Goal: Communication & Community: Ask a question

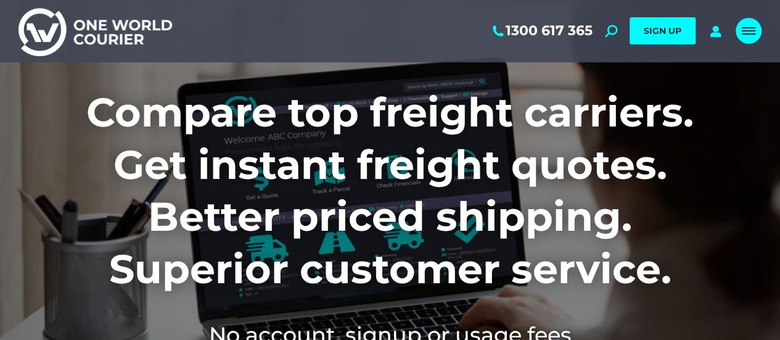
click at [751, 27] on div "Mobile menu icon" at bounding box center [749, 31] width 14 height 10
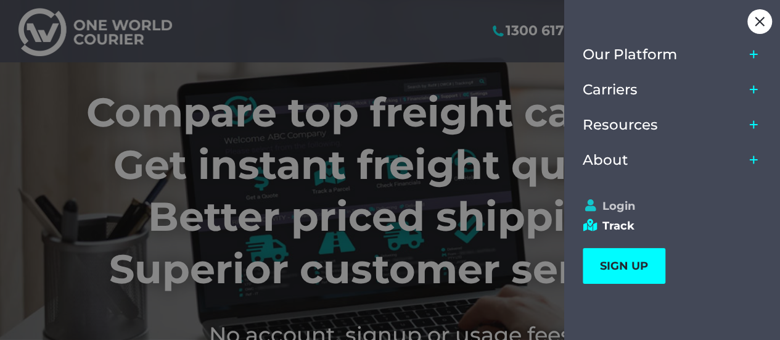
click at [627, 202] on link "Login" at bounding box center [667, 206] width 168 height 14
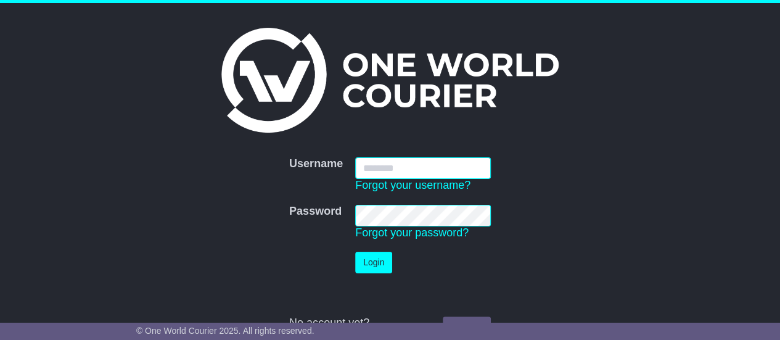
type input "**********"
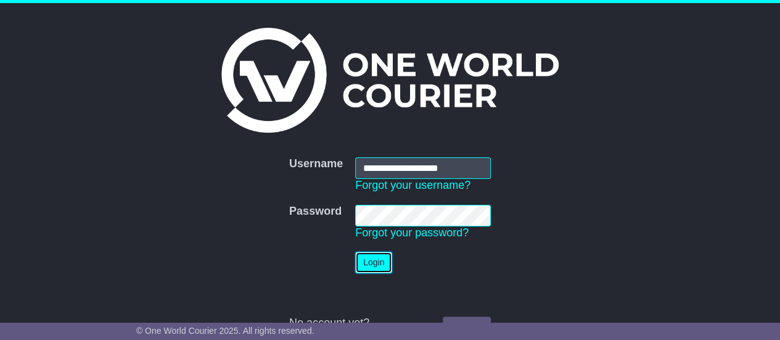
click at [371, 264] on button "Login" at bounding box center [373, 263] width 37 height 22
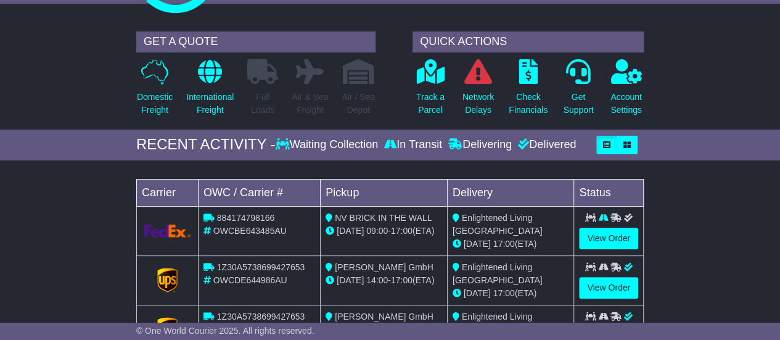
scroll to position [123, 0]
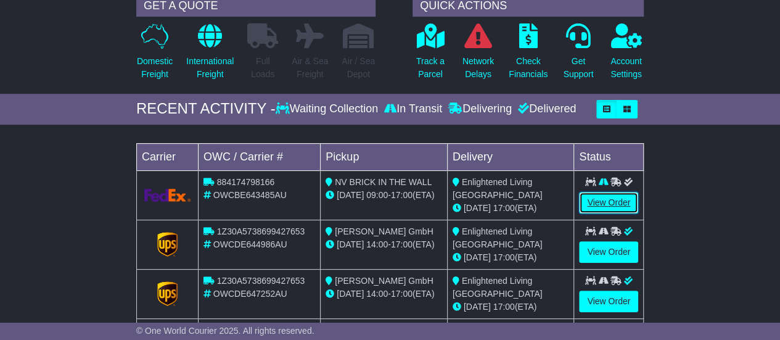
click at [616, 200] on link "View Order" at bounding box center [608, 203] width 59 height 22
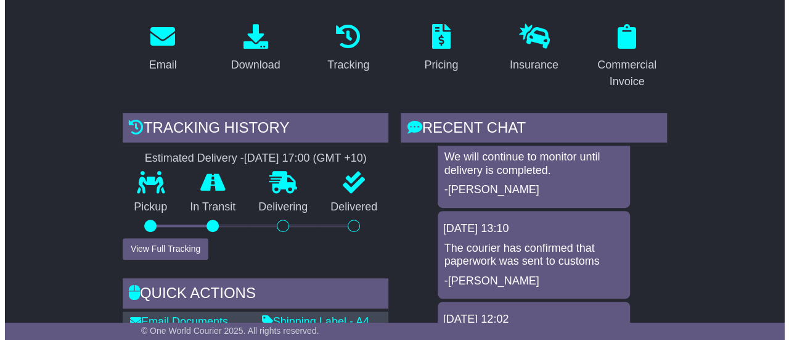
scroll to position [213, 0]
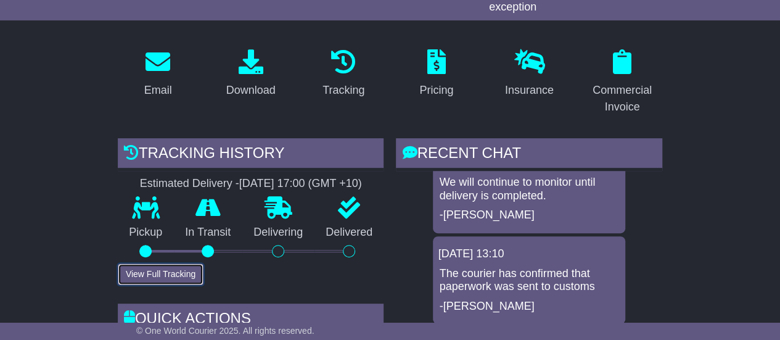
click at [159, 270] on button "View Full Tracking" at bounding box center [161, 274] width 86 height 22
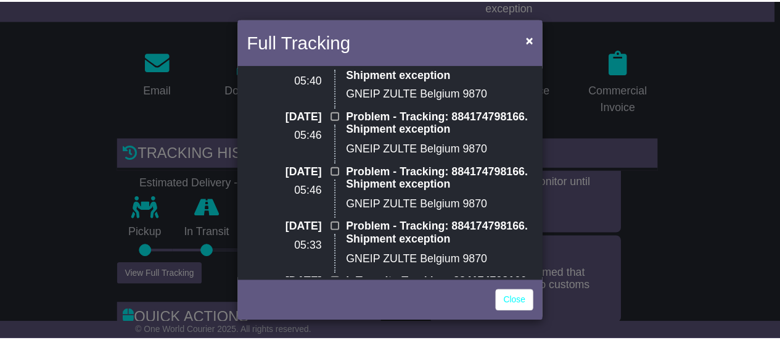
scroll to position [0, 0]
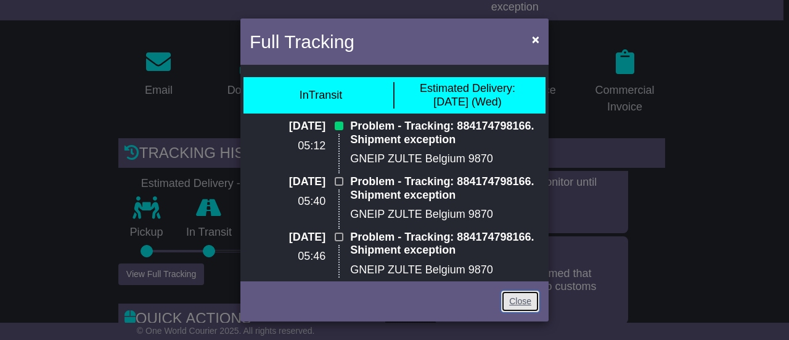
click at [513, 305] on link "Close" at bounding box center [520, 302] width 38 height 22
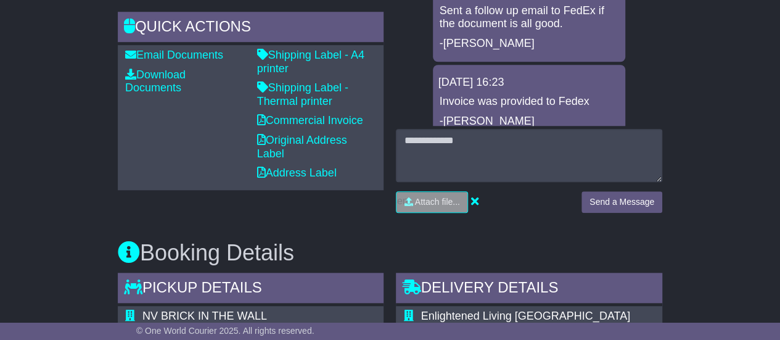
scroll to position [488, 0]
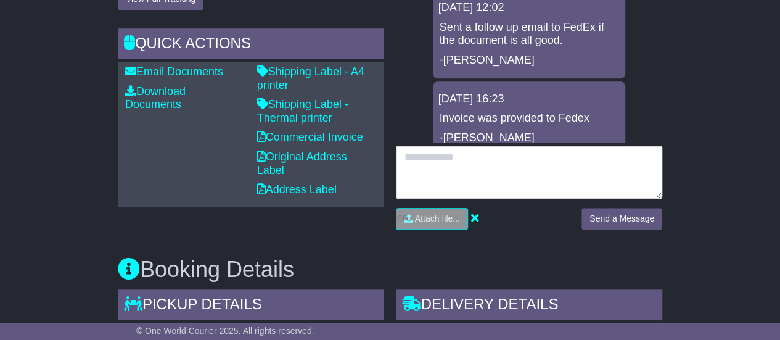
drag, startPoint x: 416, startPoint y: 160, endPoint x: 426, endPoint y: 159, distance: 9.4
click at [416, 162] on textarea at bounding box center [529, 172] width 266 height 53
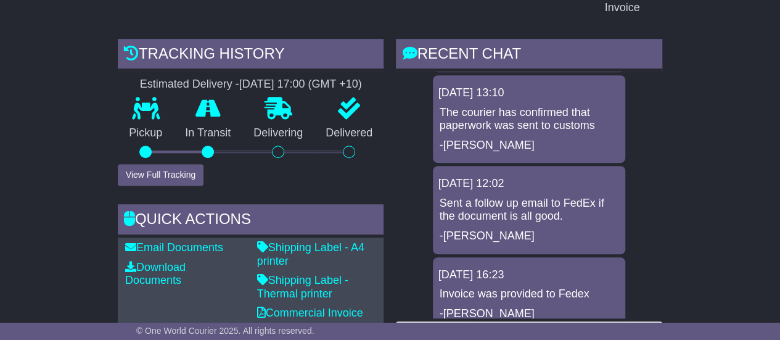
scroll to position [424, 0]
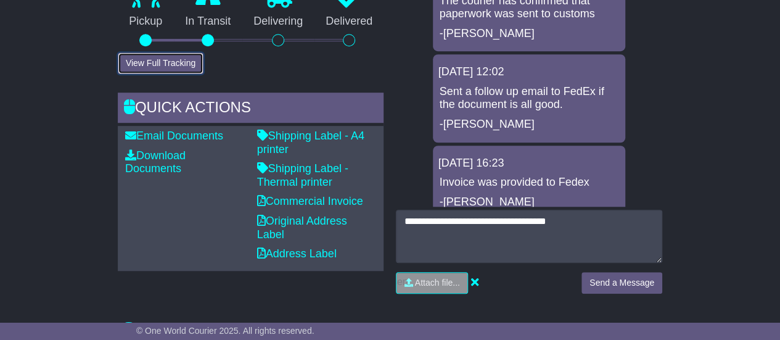
click at [162, 57] on button "View Full Tracking" at bounding box center [161, 63] width 86 height 22
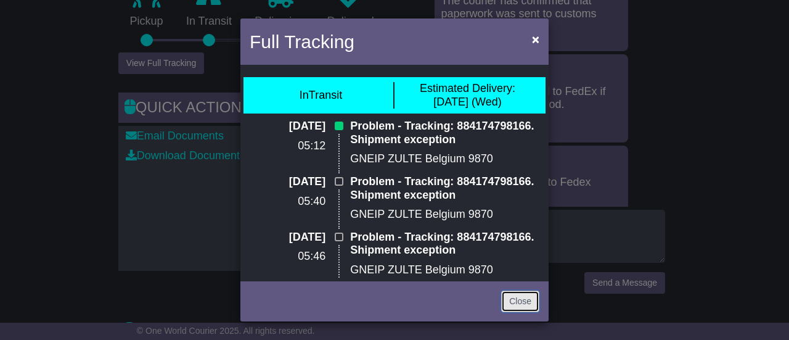
click at [516, 303] on link "Close" at bounding box center [520, 302] width 38 height 22
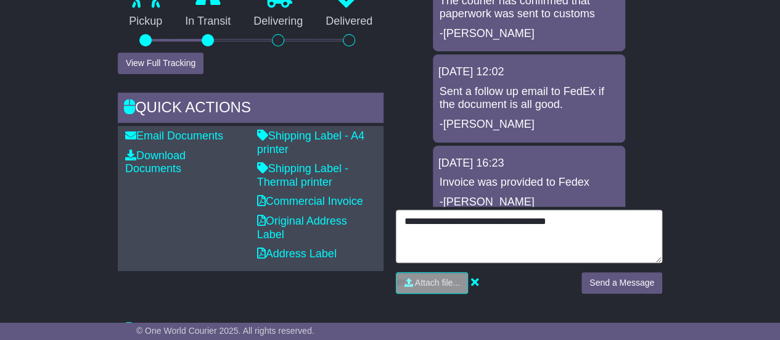
drag, startPoint x: 583, startPoint y: 221, endPoint x: 590, endPoint y: 212, distance: 11.0
click at [585, 219] on textarea "**********" at bounding box center [529, 236] width 266 height 53
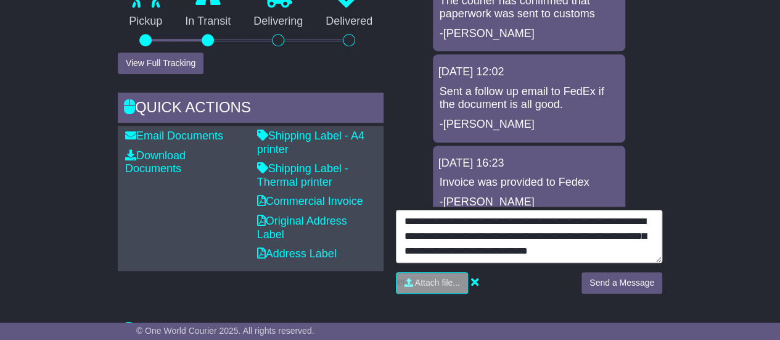
scroll to position [9, 0]
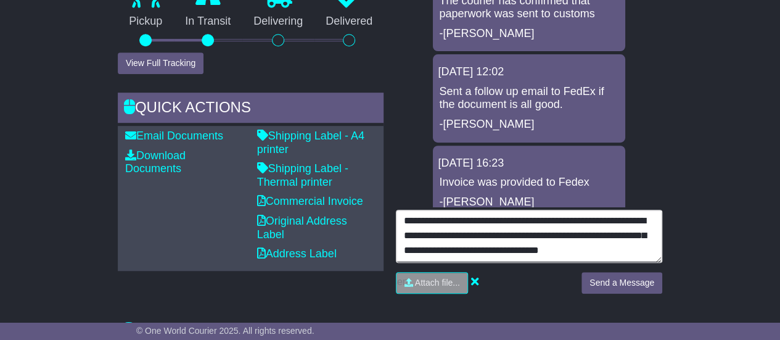
type textarea "**********"
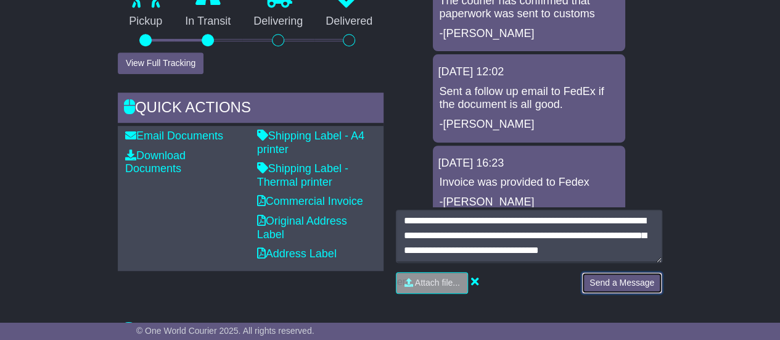
click at [613, 281] on button "Send a Message" at bounding box center [622, 283] width 81 height 22
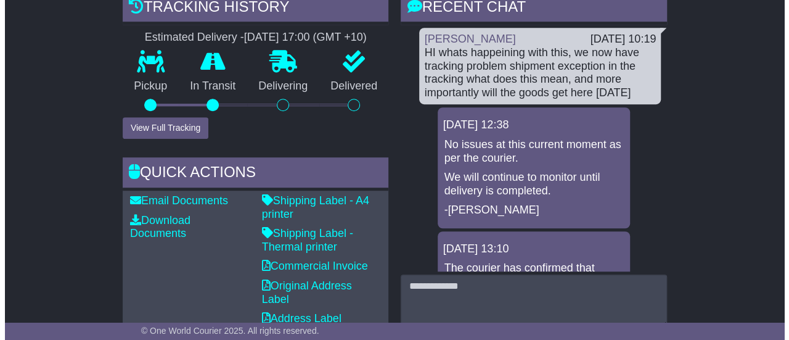
scroll to position [300, 0]
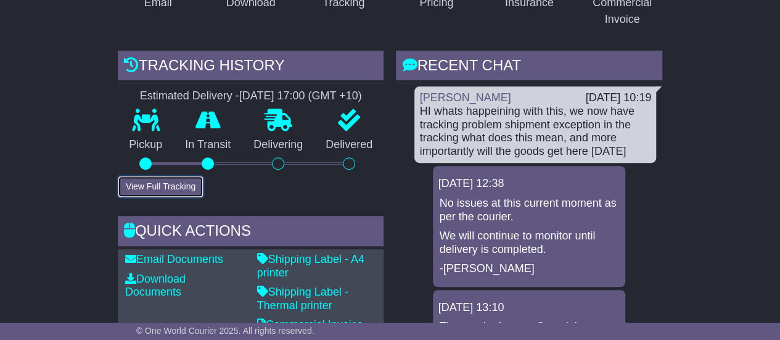
click at [160, 180] on button "View Full Tracking" at bounding box center [161, 187] width 86 height 22
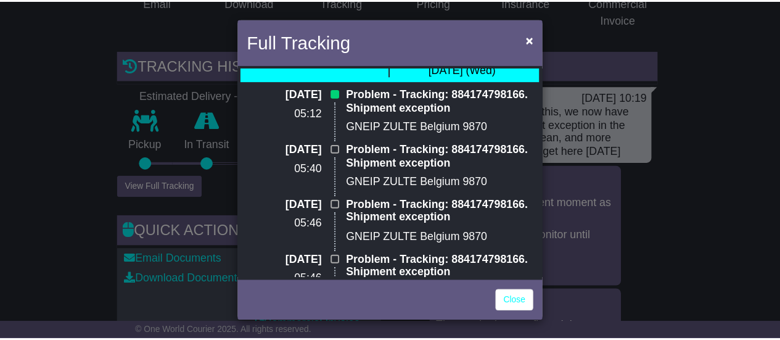
scroll to position [0, 0]
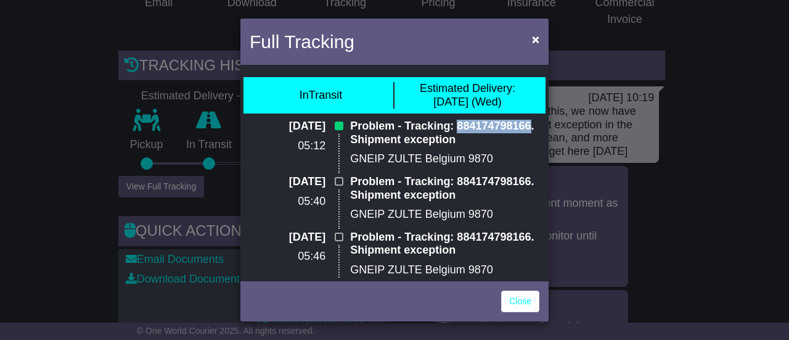
drag, startPoint x: 458, startPoint y: 123, endPoint x: 521, endPoint y: 147, distance: 67.0
click at [527, 127] on p "Problem - Tracking: 884174798166. Shipment exception" at bounding box center [444, 133] width 189 height 27
copy p "884174798166"
click at [516, 304] on link "Close" at bounding box center [520, 302] width 38 height 22
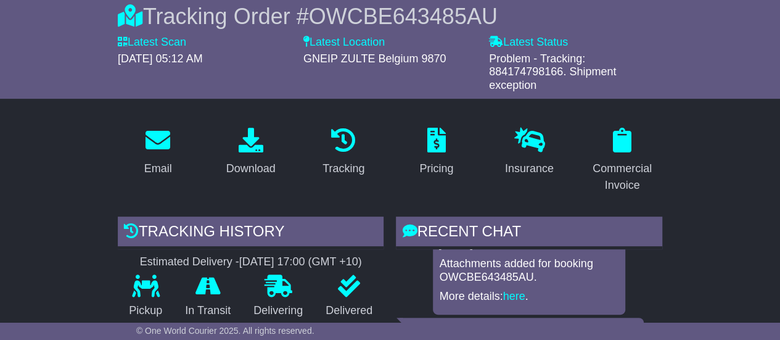
scroll to position [123, 0]
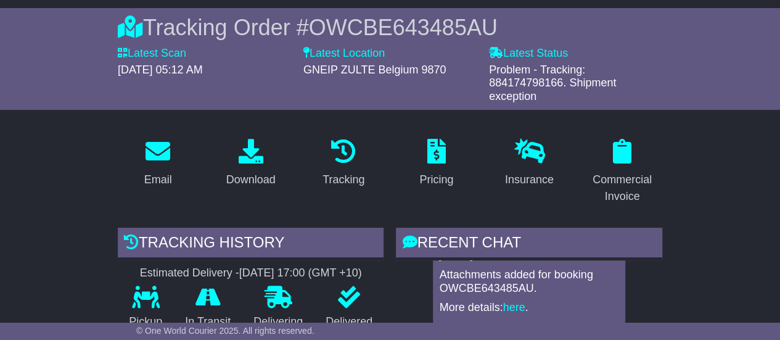
click at [644, 276] on div "Nicole Liu 18 Sep 2025 10:19 HI whats happeining with this, we now have trackin…" at bounding box center [529, 139] width 266 height 729
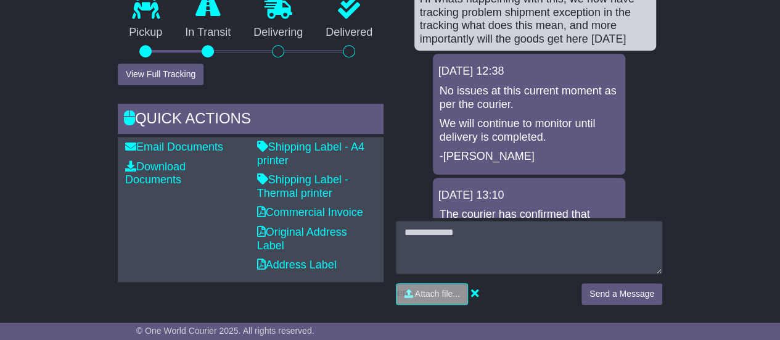
scroll to position [432, 0]
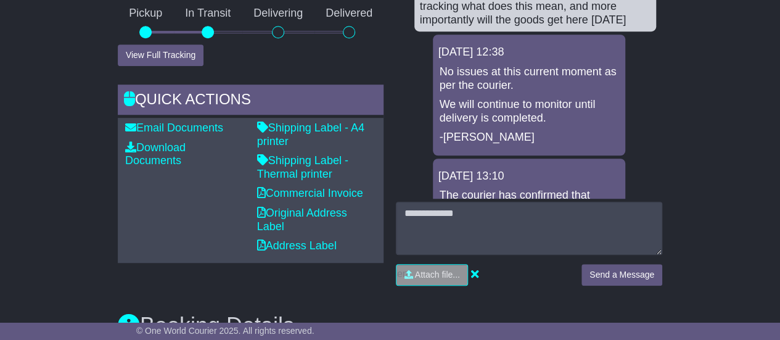
drag, startPoint x: 662, startPoint y: 15, endPoint x: 661, endPoint y: 33, distance: 17.9
click at [661, 33] on div "RECENT CHAT Loading... No messages Nicole Liu 18 Sep 2025 10:19 HI whats happei…" at bounding box center [529, 107] width 279 height 376
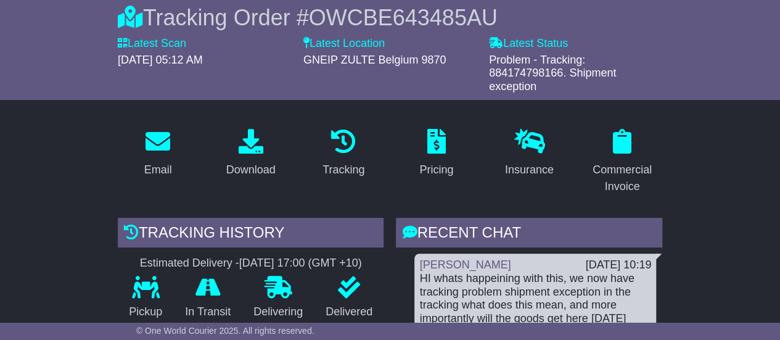
scroll to position [123, 0]
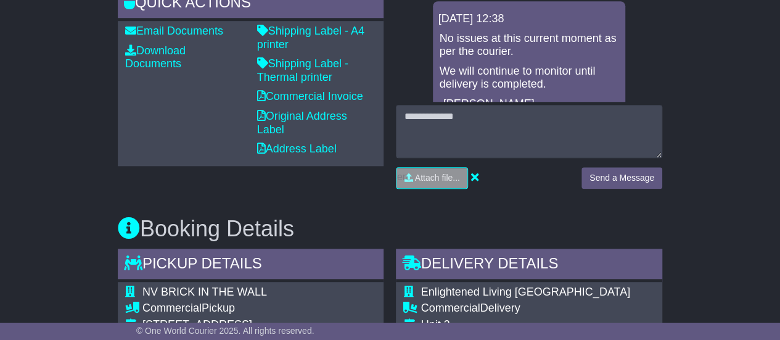
scroll to position [485, 0]
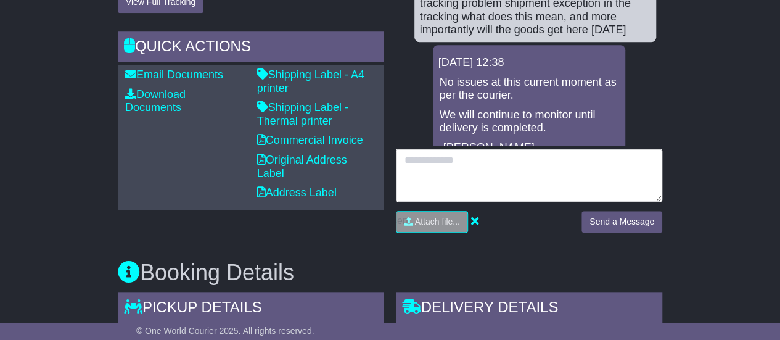
click at [410, 165] on textarea at bounding box center [529, 175] width 266 height 53
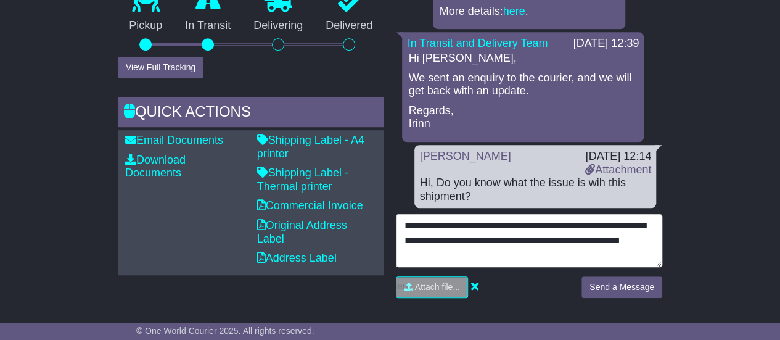
scroll to position [423, 0]
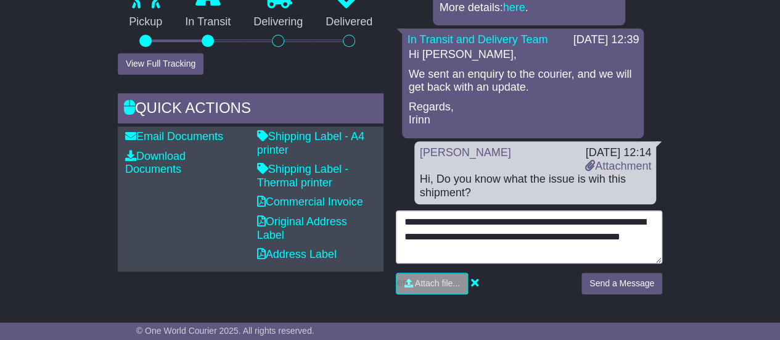
click at [456, 247] on textarea "**********" at bounding box center [529, 236] width 266 height 53
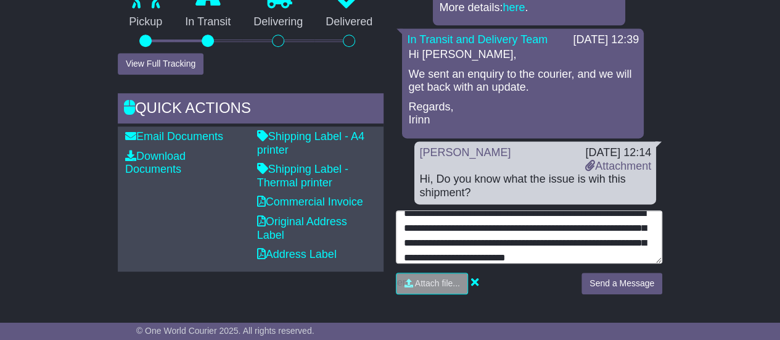
scroll to position [0, 0]
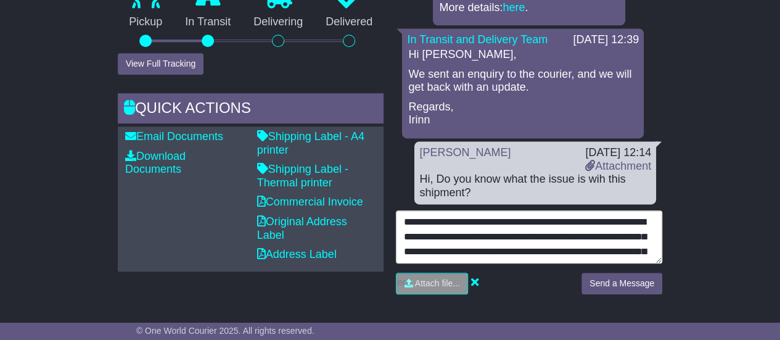
click at [467, 247] on textarea "**********" at bounding box center [529, 236] width 266 height 52
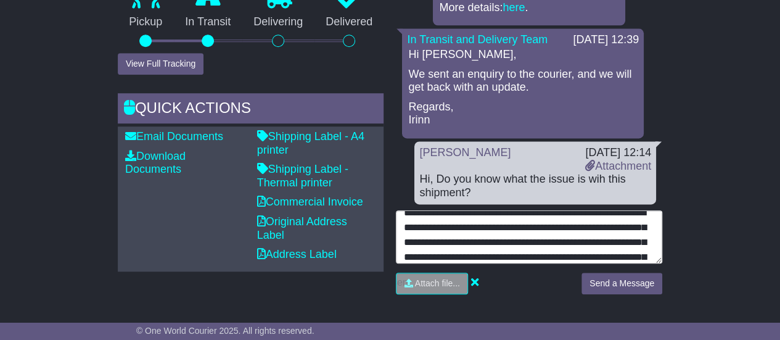
drag, startPoint x: 489, startPoint y: 252, endPoint x: 509, endPoint y: 243, distance: 22.4
click at [492, 249] on textarea "**********" at bounding box center [529, 236] width 266 height 52
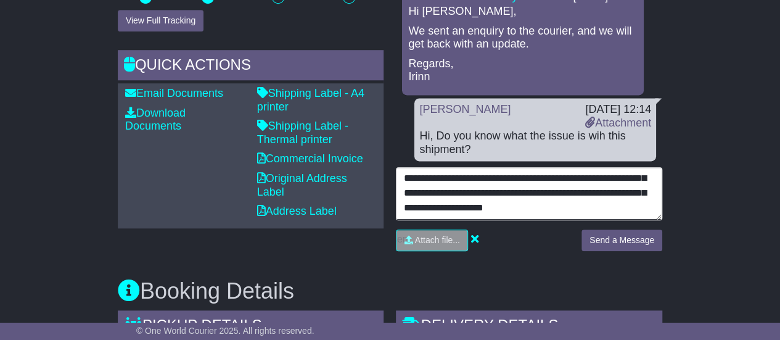
scroll to position [485, 0]
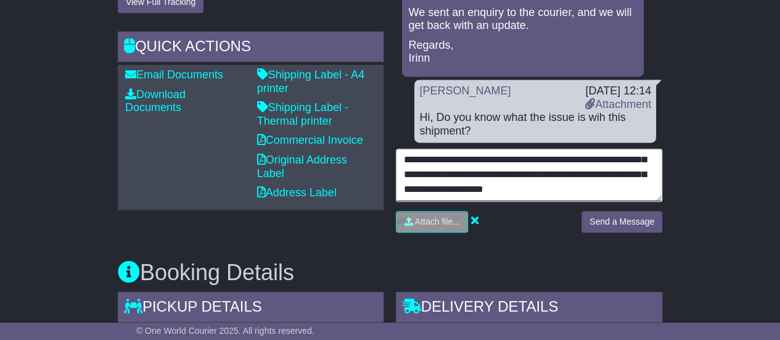
click at [498, 186] on textarea "**********" at bounding box center [529, 175] width 266 height 52
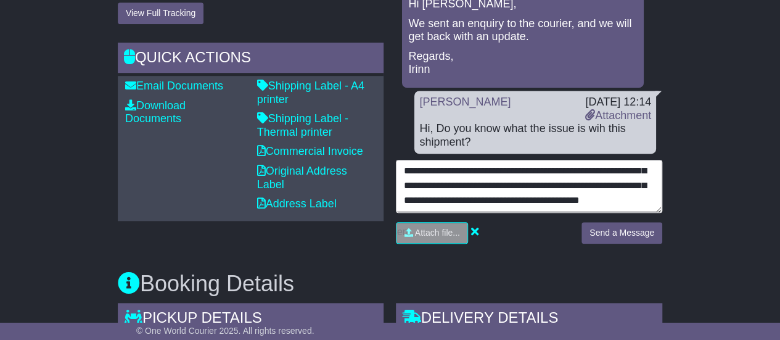
scroll to position [483, 0]
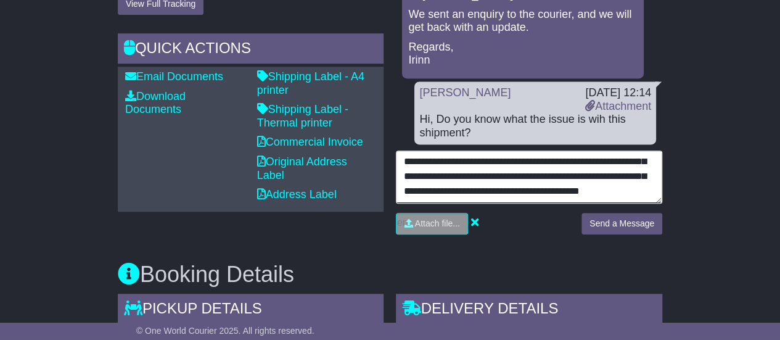
type textarea "**********"
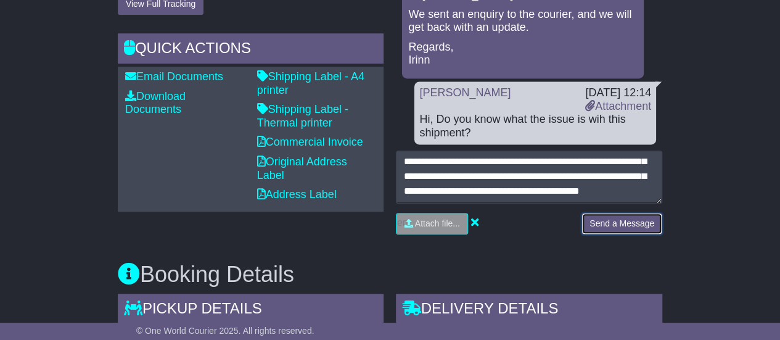
click at [622, 216] on button "Send a Message" at bounding box center [622, 224] width 81 height 22
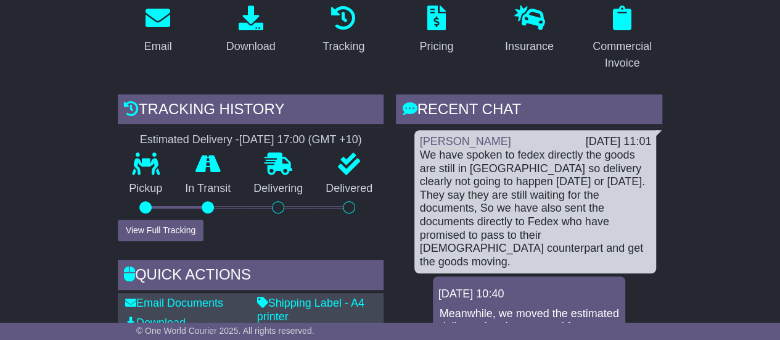
scroll to position [259, 0]
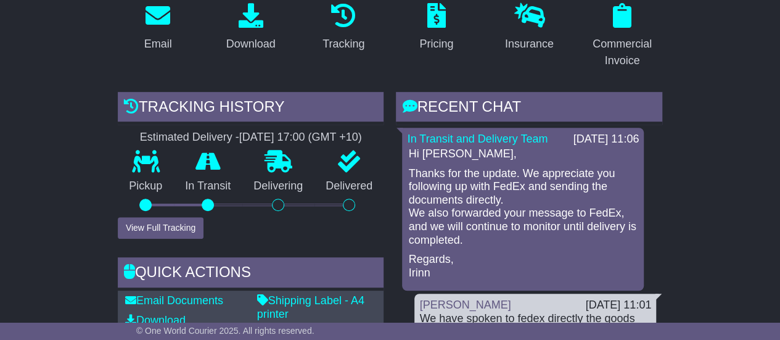
scroll to position [62, 0]
